Goal: Task Accomplishment & Management: Manage account settings

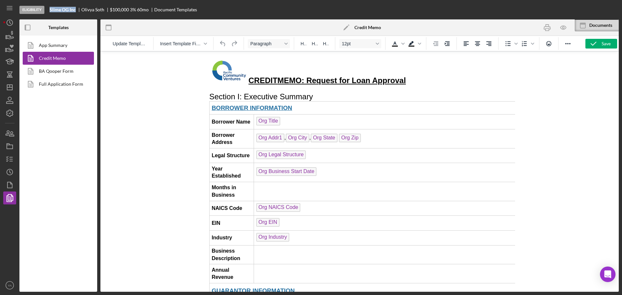
scroll to position [503, 0]
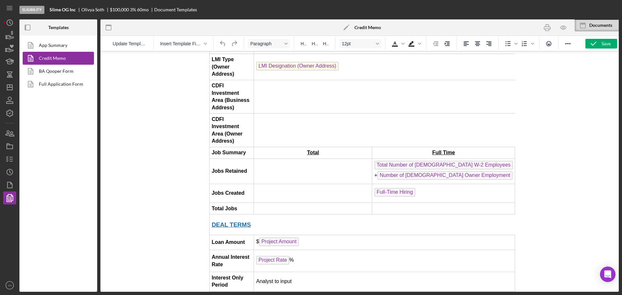
click at [138, 137] on div at bounding box center [359, 171] width 518 height 241
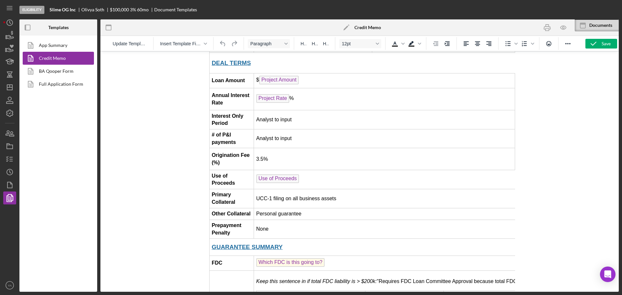
scroll to position [463, 0]
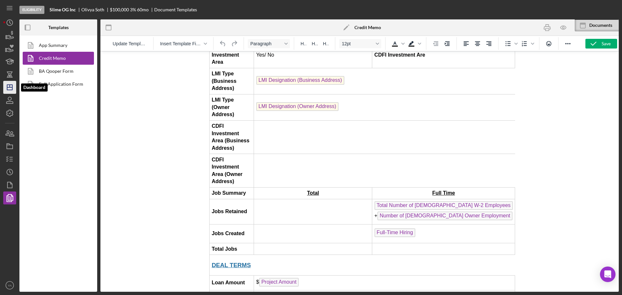
click at [15, 84] on icon "Icon/Dashboard" at bounding box center [10, 87] width 16 height 16
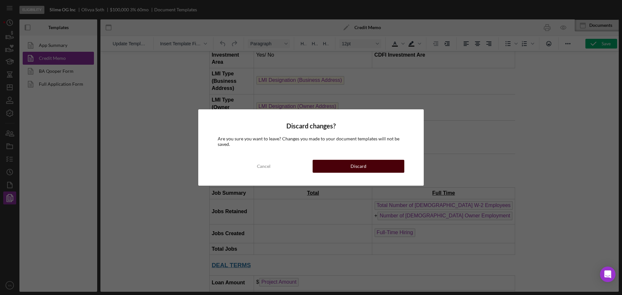
click at [361, 168] on div "Discard" at bounding box center [359, 166] width 16 height 13
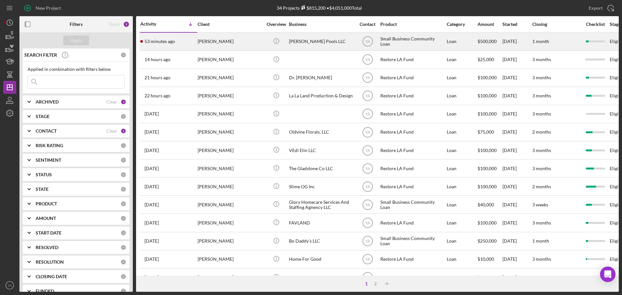
click at [298, 44] on div "[PERSON_NAME] Pools LLC" at bounding box center [321, 41] width 65 height 17
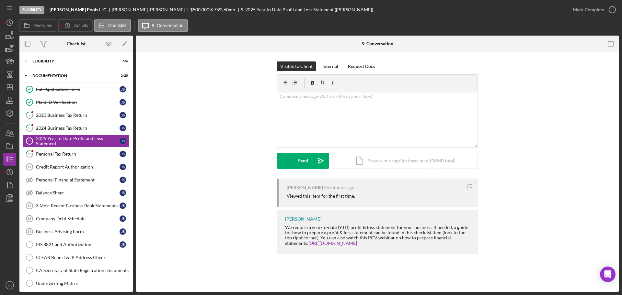
drag, startPoint x: 563, startPoint y: 51, endPoint x: 560, endPoint y: 59, distance: 8.9
click at [561, 59] on div "9. Conversation 2025 Year to Date Profit and Loss Statement 9 2025 Year to Date…" at bounding box center [377, 164] width 483 height 257
click at [199, 75] on div "Visible to Client Internal Request Docs v Color teal Color pink Remove color Ad…" at bounding box center [377, 120] width 463 height 117
click at [66, 152] on div "Personal Tax Return" at bounding box center [78, 154] width 84 height 5
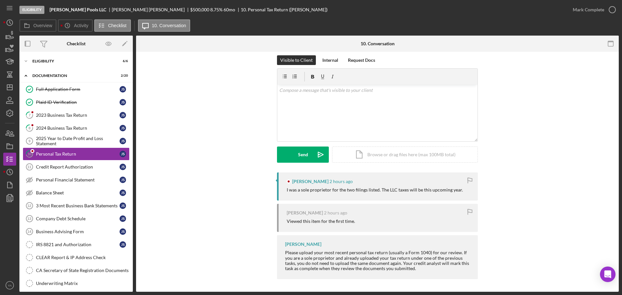
scroll to position [6, 0]
click at [71, 116] on div "2023 Business Tax Return" at bounding box center [78, 115] width 84 height 5
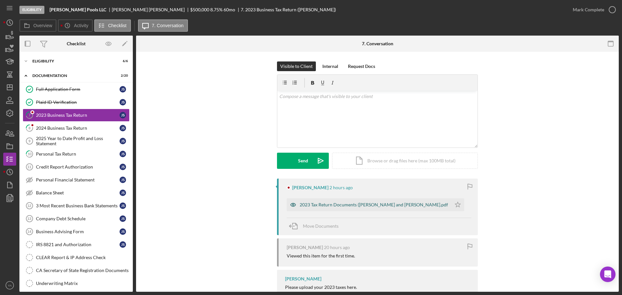
click at [331, 209] on div "2023 Tax Return Documents ([PERSON_NAME] and [PERSON_NAME].pdf" at bounding box center [369, 205] width 165 height 13
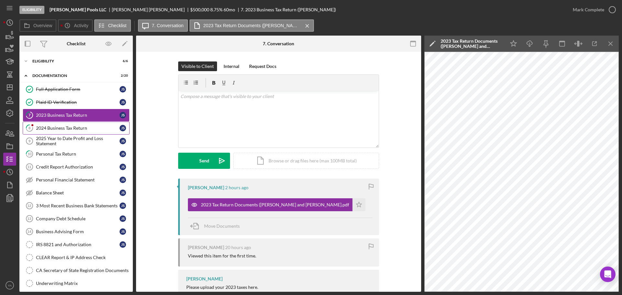
click at [91, 131] on div "2024 Business Tax Return" at bounding box center [78, 128] width 84 height 5
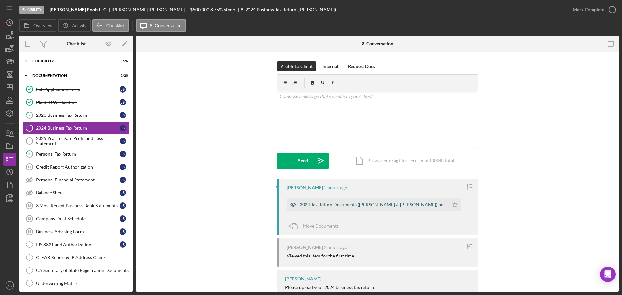
click at [336, 201] on div "2024 Tax Return Documents ([PERSON_NAME] & [PERSON_NAME]).pdf" at bounding box center [368, 205] width 162 height 13
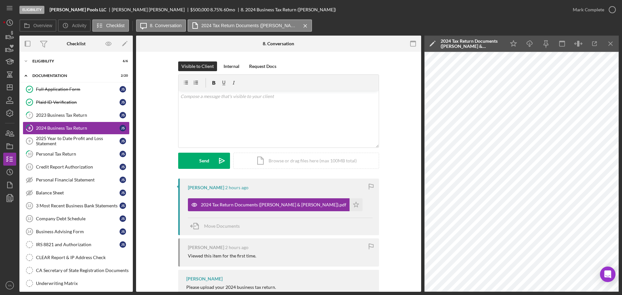
click at [88, 68] on div "Icon/Expander Eligibility 6 / 6 Icon/Expander Documentation 2 / 20 Full Applica…" at bounding box center [75, 214] width 113 height 319
click at [71, 68] on div "Icon/Expander Eligibility 6 / 6" at bounding box center [75, 61] width 113 height 13
click at [61, 66] on div "Icon/Expander Eligibility 6 / 6" at bounding box center [75, 61] width 113 height 13
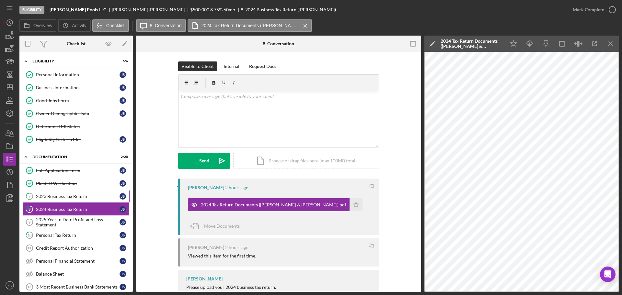
click at [84, 201] on link "7 2023 Business Tax Return J S" at bounding box center [76, 196] width 107 height 13
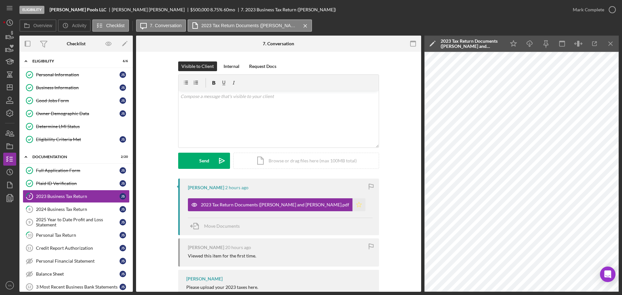
click at [352, 207] on icon "Icon/Star" at bounding box center [358, 205] width 13 height 13
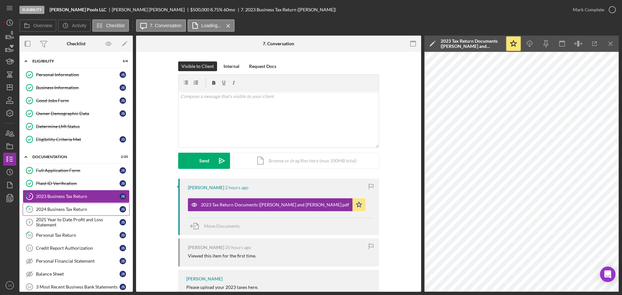
click at [74, 213] on link "8 2024 Business Tax Return J S" at bounding box center [76, 209] width 107 height 13
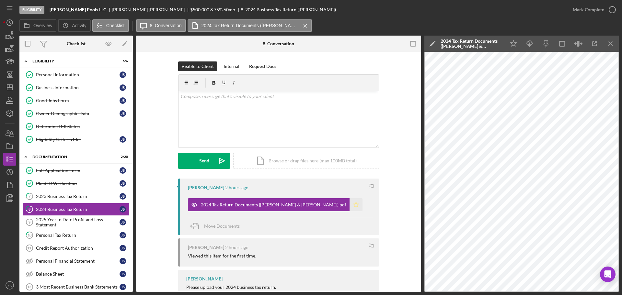
click at [352, 205] on icon "Icon/Star" at bounding box center [356, 205] width 13 height 13
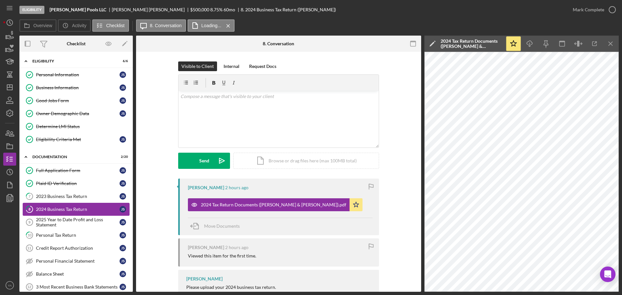
click at [96, 208] on div "2024 Business Tax Return" at bounding box center [78, 209] width 84 height 5
click at [97, 197] on div "2023 Business Tax Return" at bounding box center [78, 196] width 84 height 5
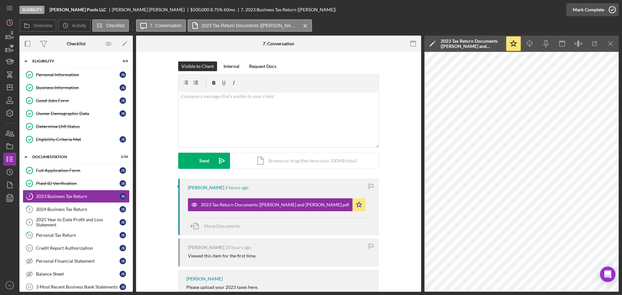
click at [611, 6] on icon "button" at bounding box center [612, 10] width 16 height 16
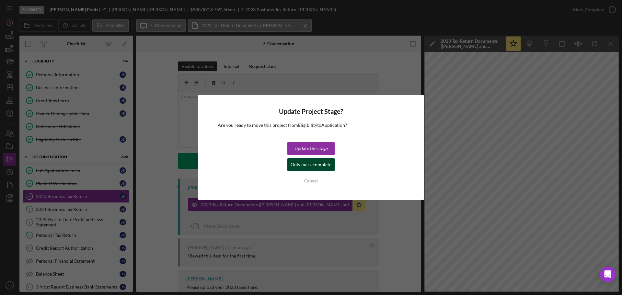
click at [324, 167] on div "Only mark complete" at bounding box center [311, 164] width 41 height 13
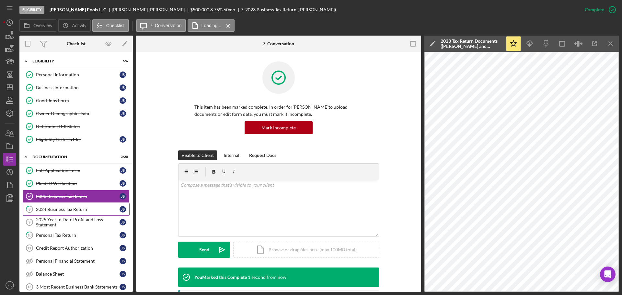
click at [74, 208] on div "2024 Business Tax Return" at bounding box center [78, 209] width 84 height 5
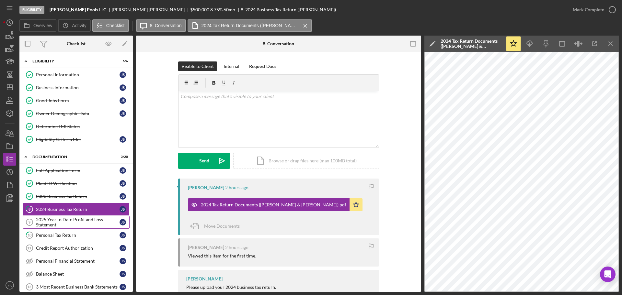
click at [92, 227] on div "2025 Year to Date Profit and Loss Statement" at bounding box center [78, 222] width 84 height 10
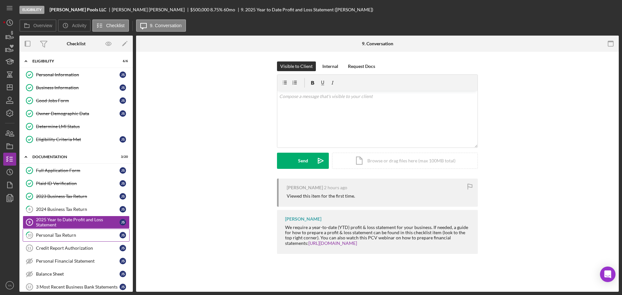
click at [92, 233] on div "Personal Tax Return" at bounding box center [78, 235] width 84 height 5
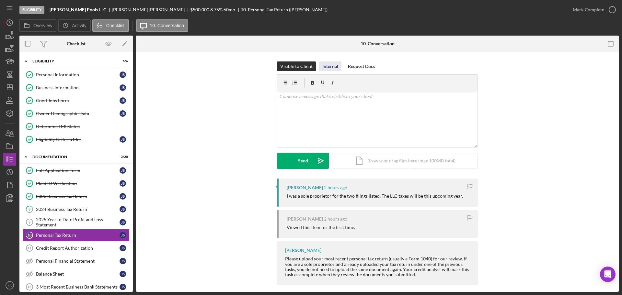
click at [334, 63] on div "Internal" at bounding box center [330, 67] width 16 height 10
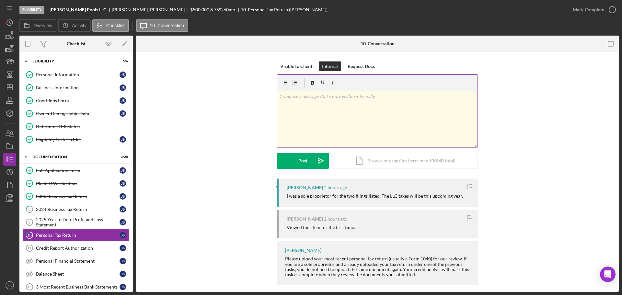
click at [338, 125] on div "v Color teal Color pink Remove color Add row above Add row below Add column bef…" at bounding box center [377, 119] width 200 height 57
click at [8, 86] on icon "Icon/Dashboard" at bounding box center [10, 87] width 16 height 16
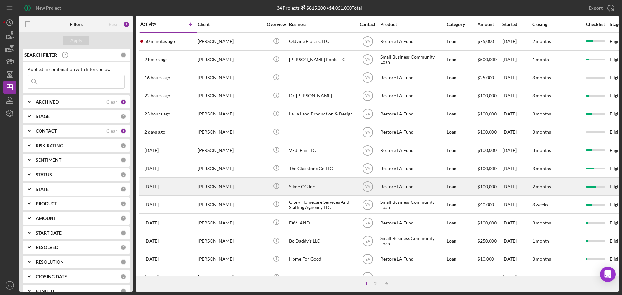
click at [312, 185] on div "Slime OG Inc" at bounding box center [321, 186] width 65 height 17
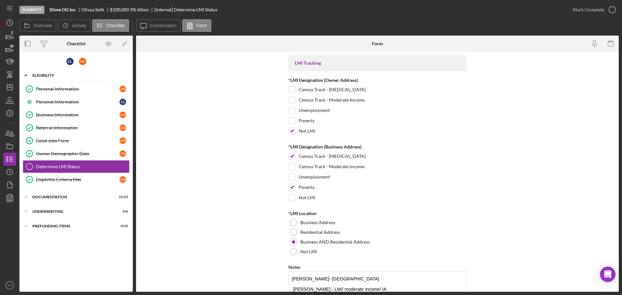
click at [61, 74] on div "Eligibility" at bounding box center [78, 76] width 92 height 4
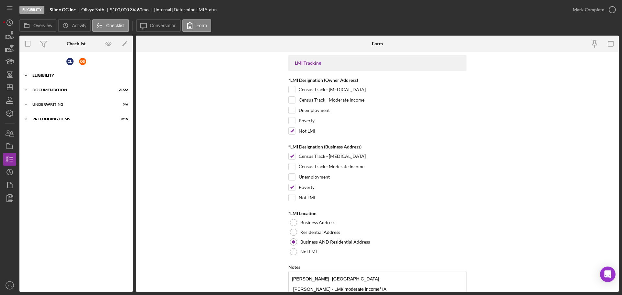
click at [60, 76] on div "Eligibility" at bounding box center [78, 76] width 92 height 4
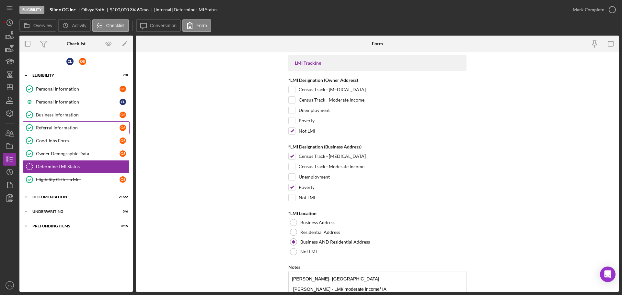
click at [74, 128] on div "Referral Information" at bounding box center [78, 127] width 84 height 5
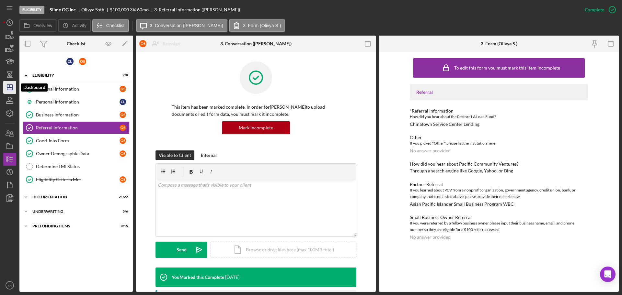
click at [12, 89] on icon "Icon/Dashboard" at bounding box center [10, 87] width 16 height 16
